Goal: Transaction & Acquisition: Purchase product/service

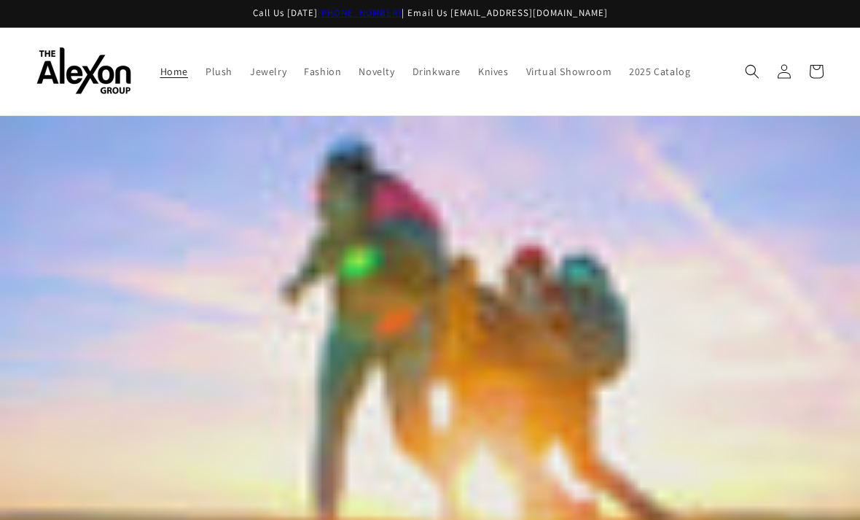
click at [295, 77] on link "Fashion" at bounding box center [322, 71] width 55 height 31
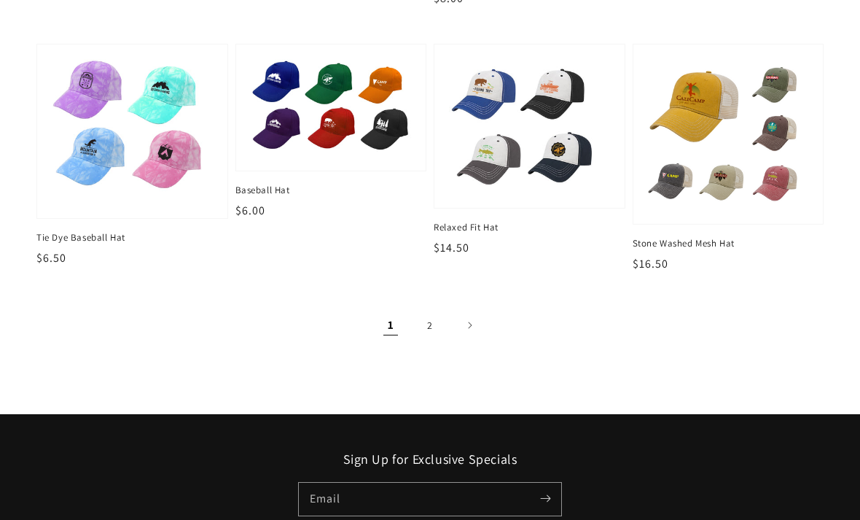
scroll to position [1515, 0]
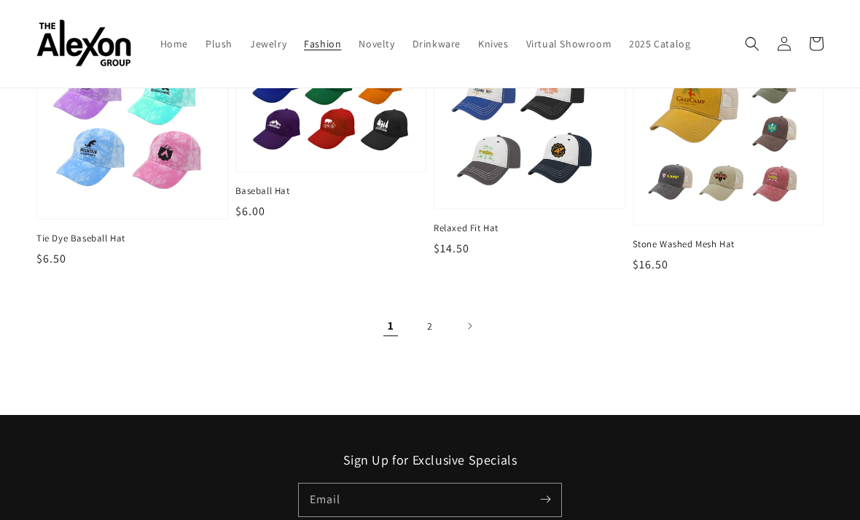
click at [436, 310] on link "2" at bounding box center [430, 326] width 32 height 32
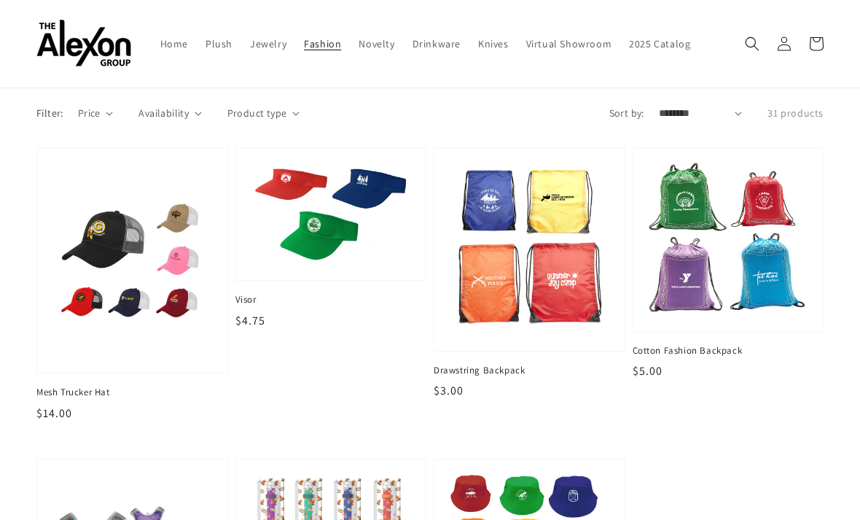
scroll to position [31, 0]
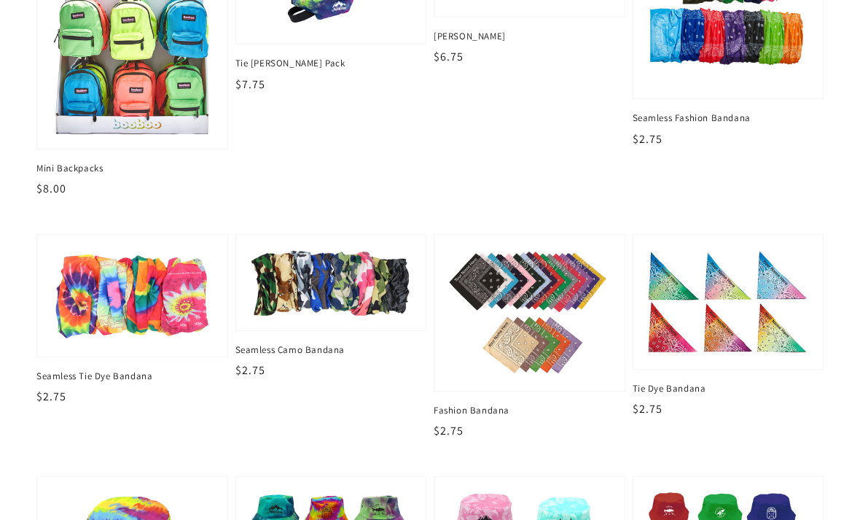
scroll to position [831, 0]
click at [150, 294] on img at bounding box center [132, 295] width 161 height 93
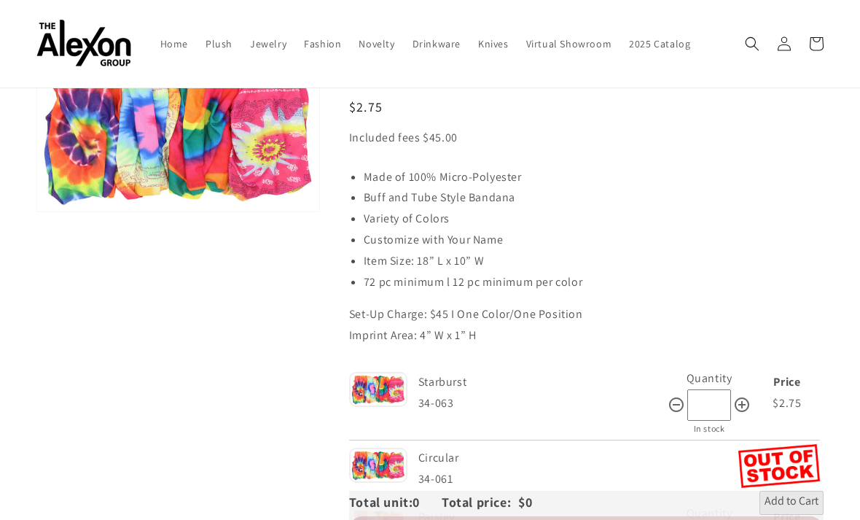
scroll to position [81, 0]
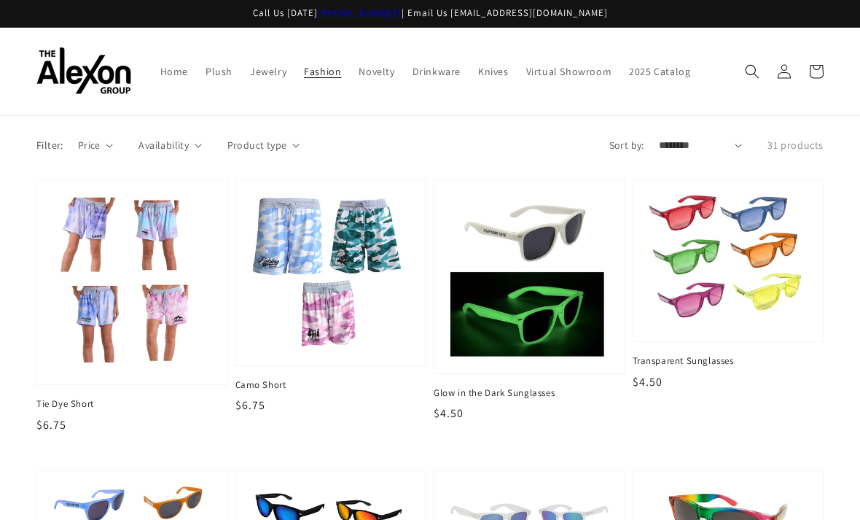
click at [753, 64] on icon "Search" at bounding box center [752, 71] width 15 height 15
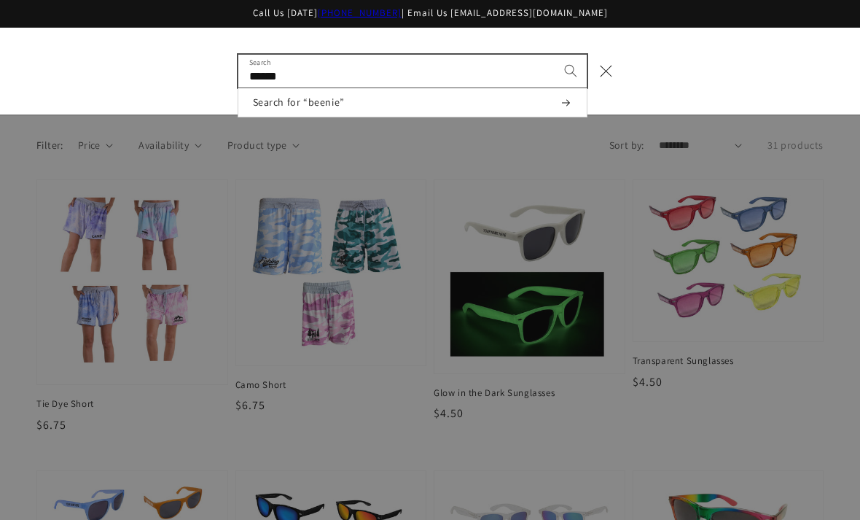
type input "******"
click at [570, 63] on button "Search" at bounding box center [571, 71] width 32 height 32
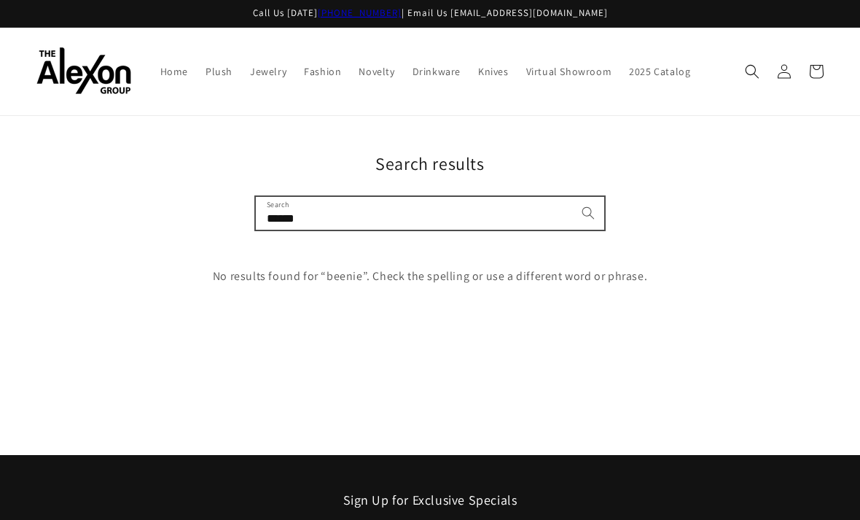
click at [509, 201] on input "******" at bounding box center [430, 213] width 348 height 33
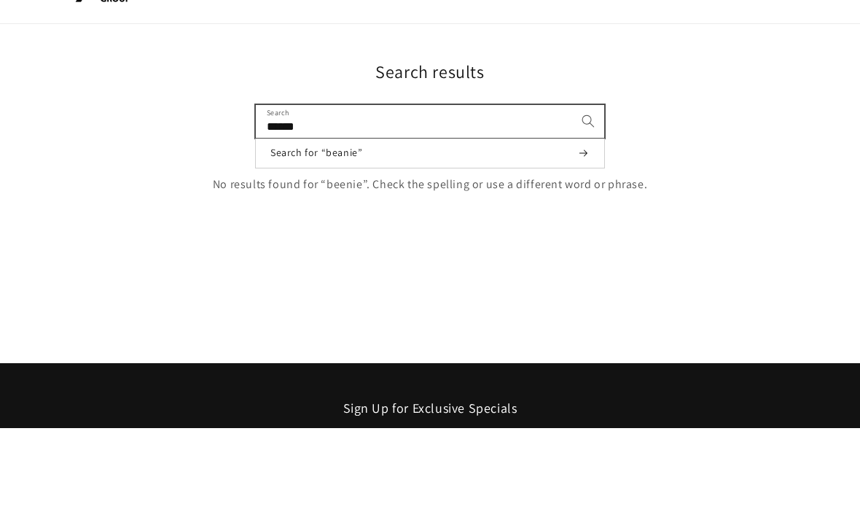
type input "******"
click at [430, 230] on button "Search for “beanie”" at bounding box center [430, 244] width 348 height 29
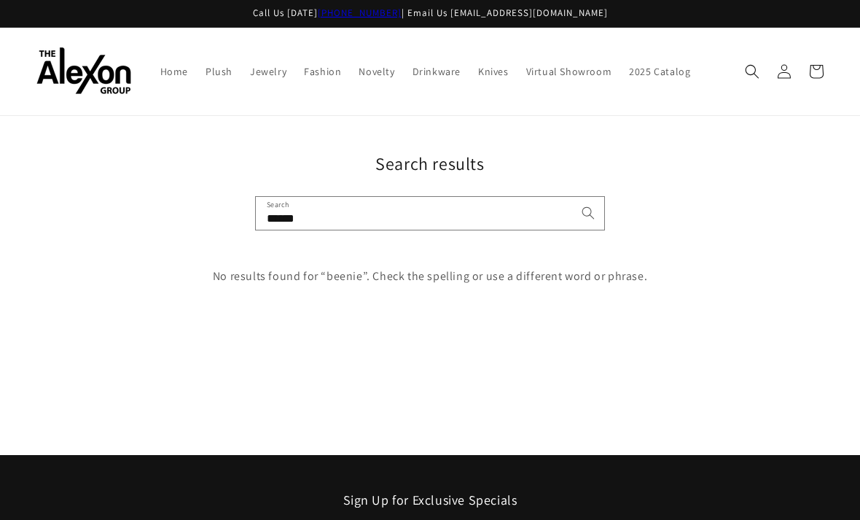
scroll to position [92, 0]
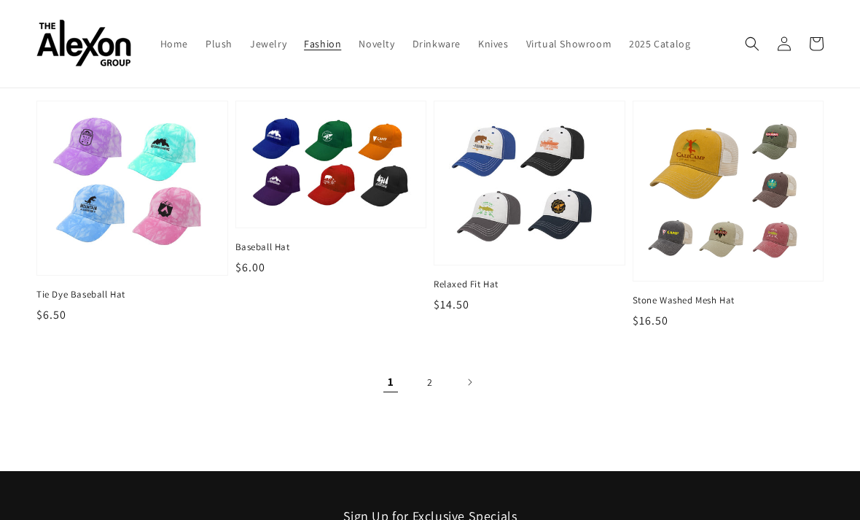
scroll to position [1456, 0]
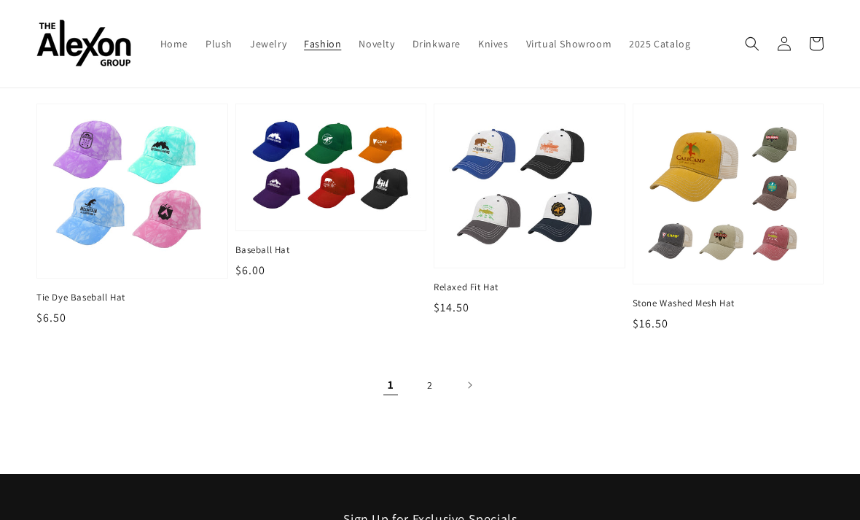
click at [715, 297] on span "Stone Washed Mesh Hat" at bounding box center [729, 303] width 192 height 13
